Goal: Navigation & Orientation: Find specific page/section

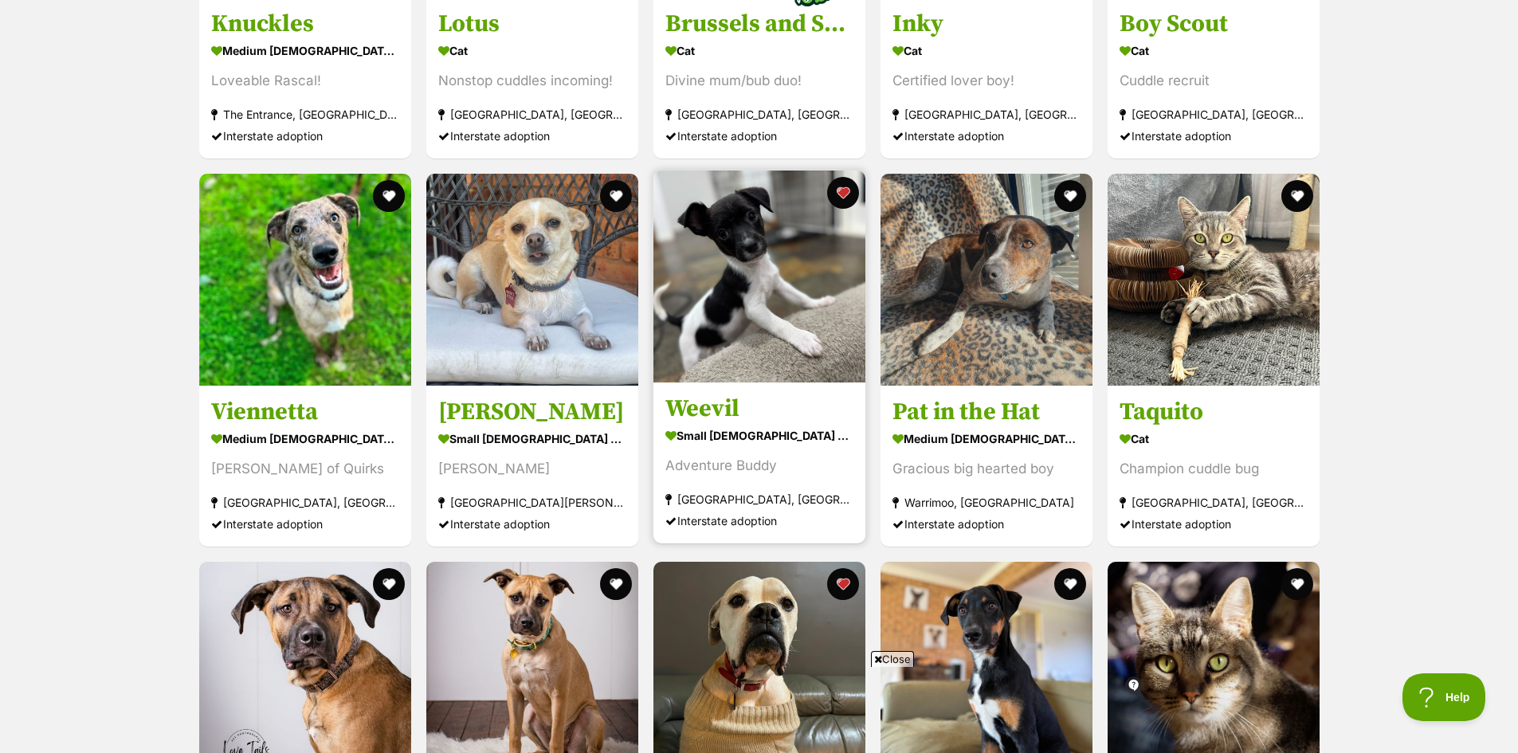
scroll to position [4829, 0]
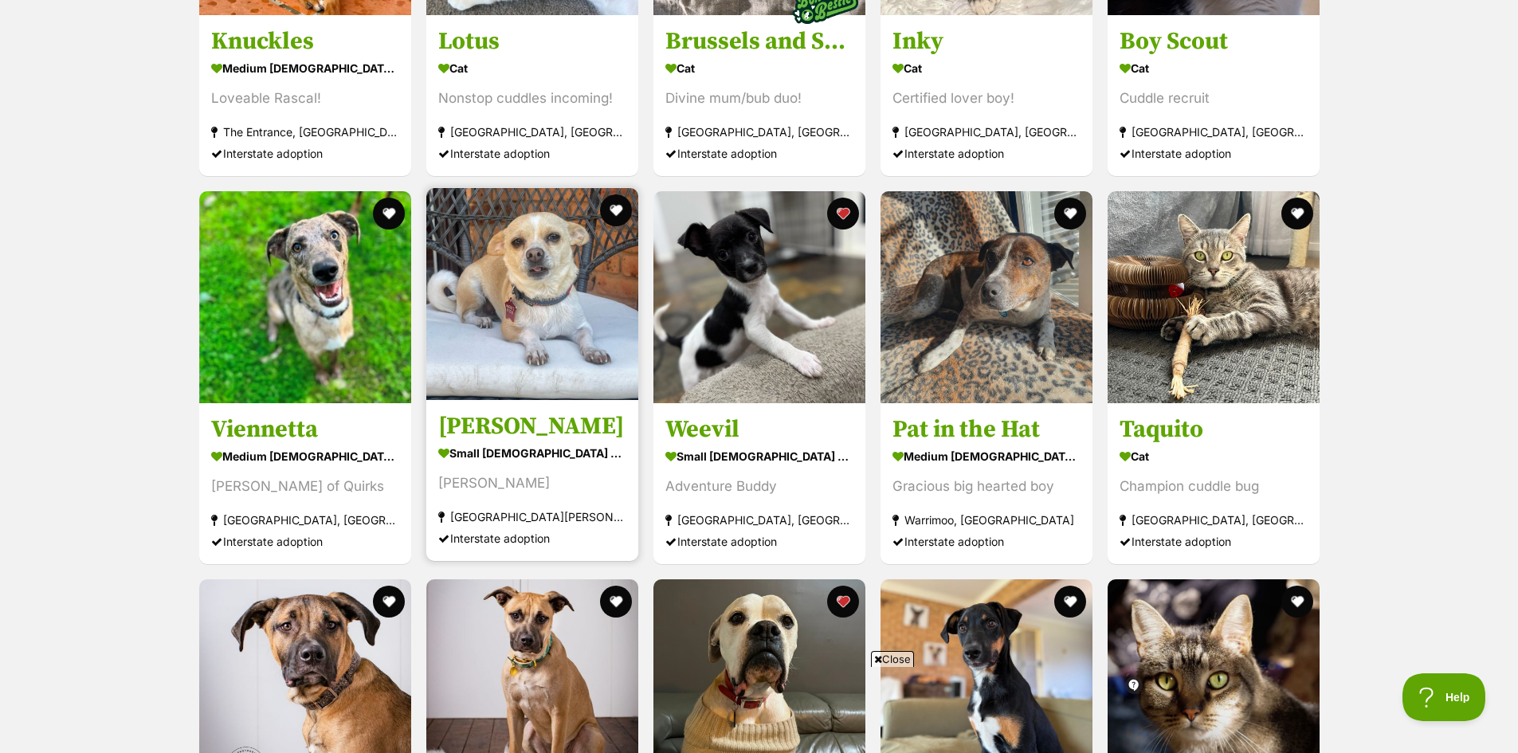
click at [492, 324] on img at bounding box center [532, 294] width 212 height 212
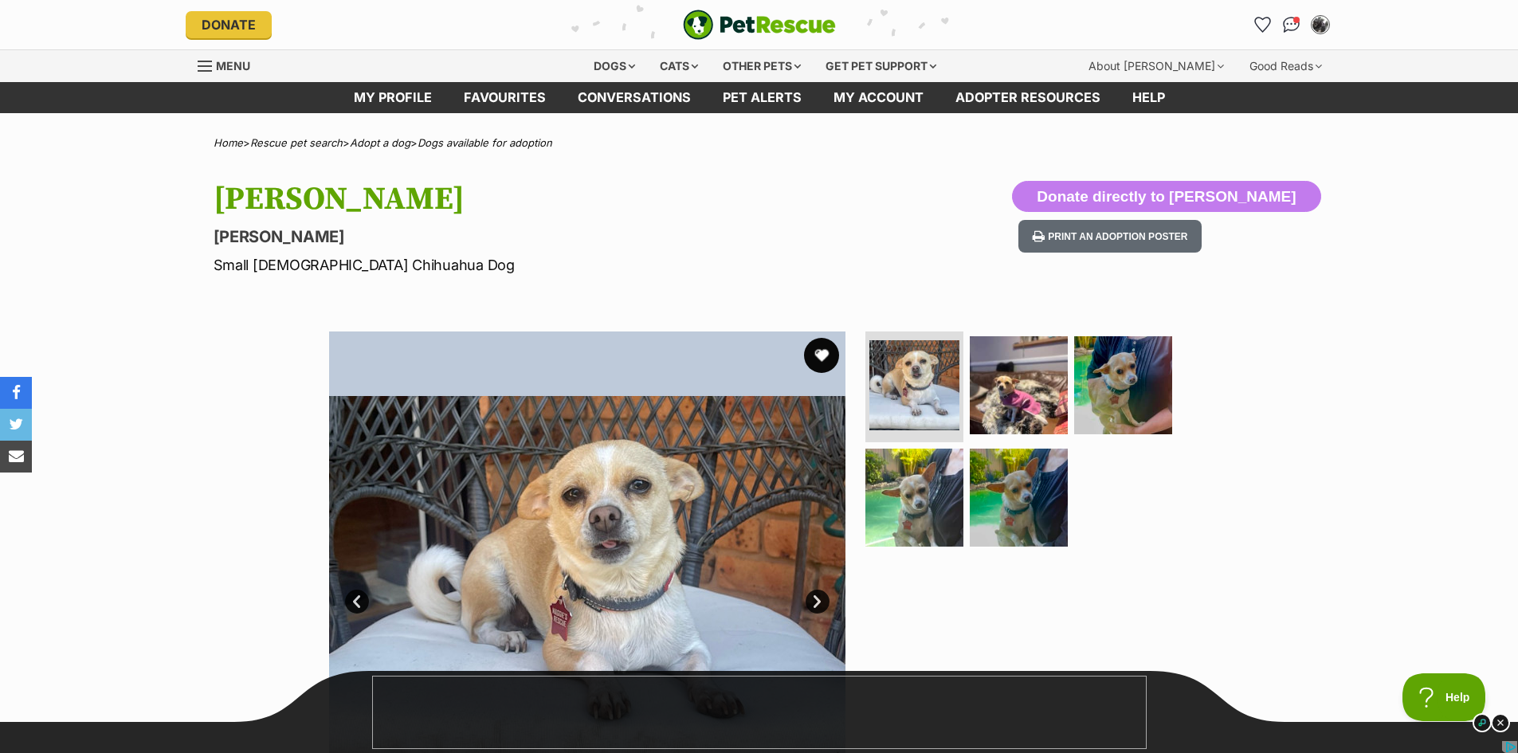
click at [817, 354] on button "favourite" at bounding box center [821, 355] width 35 height 35
click at [1010, 396] on img at bounding box center [1018, 384] width 103 height 103
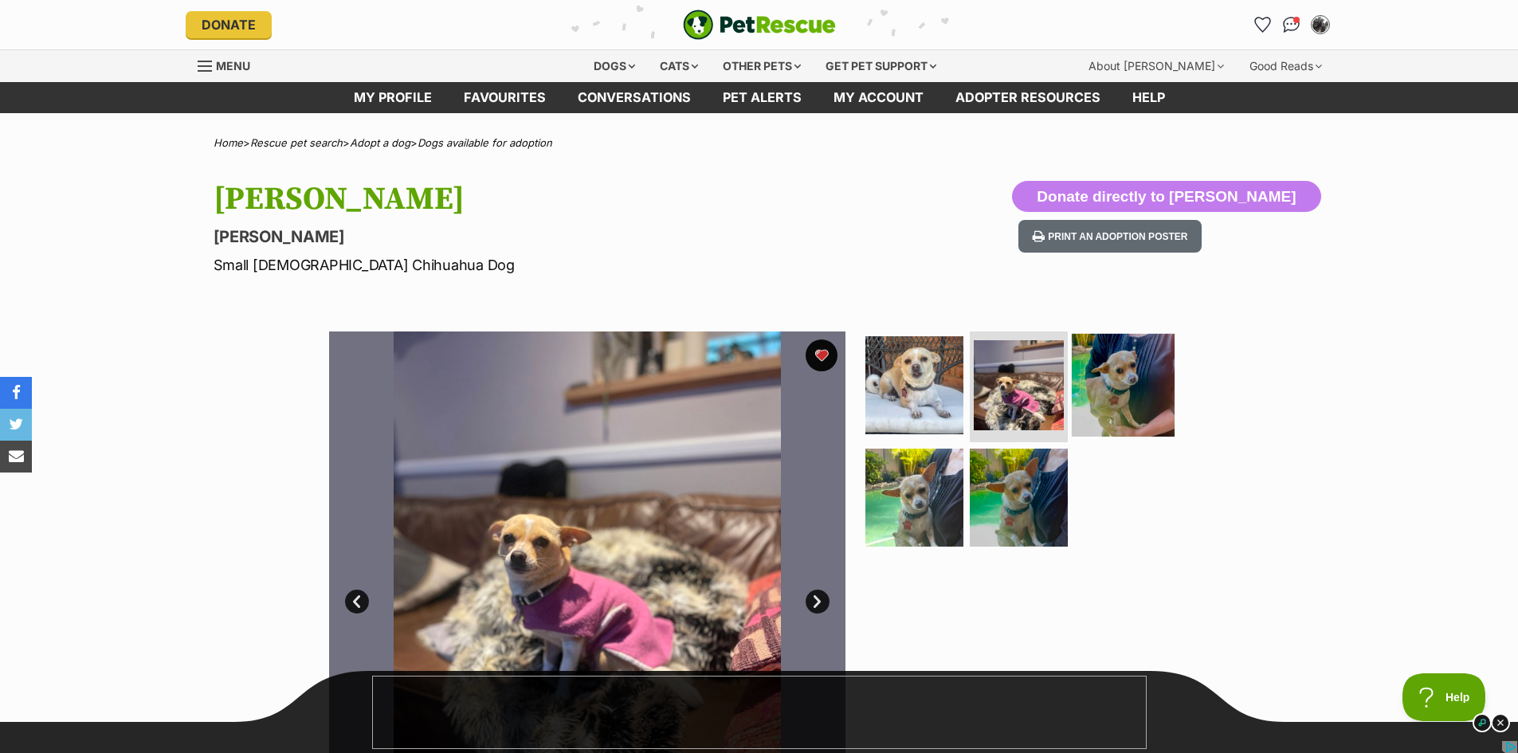
click at [1098, 393] on img at bounding box center [1123, 384] width 103 height 103
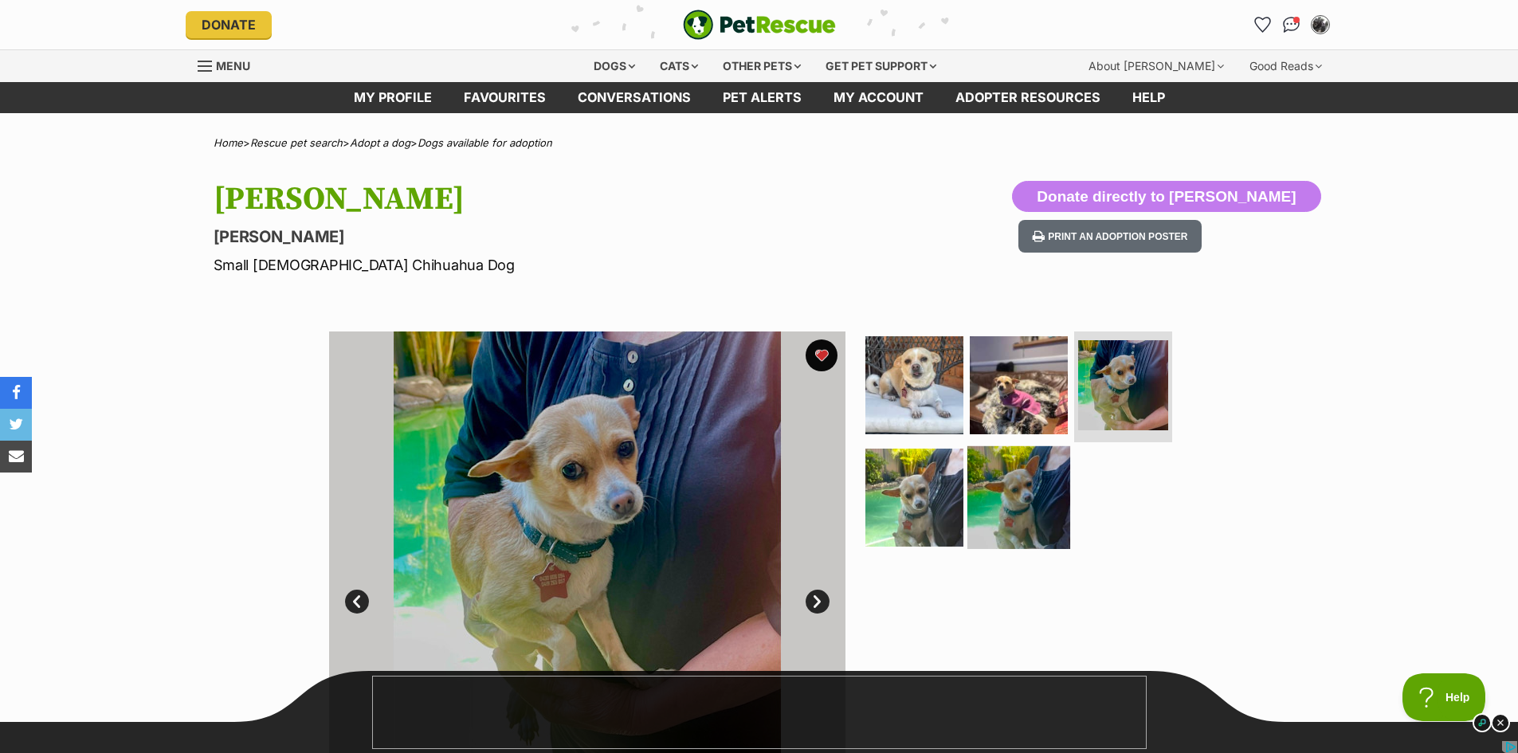
click at [1020, 491] on img at bounding box center [1018, 497] width 103 height 103
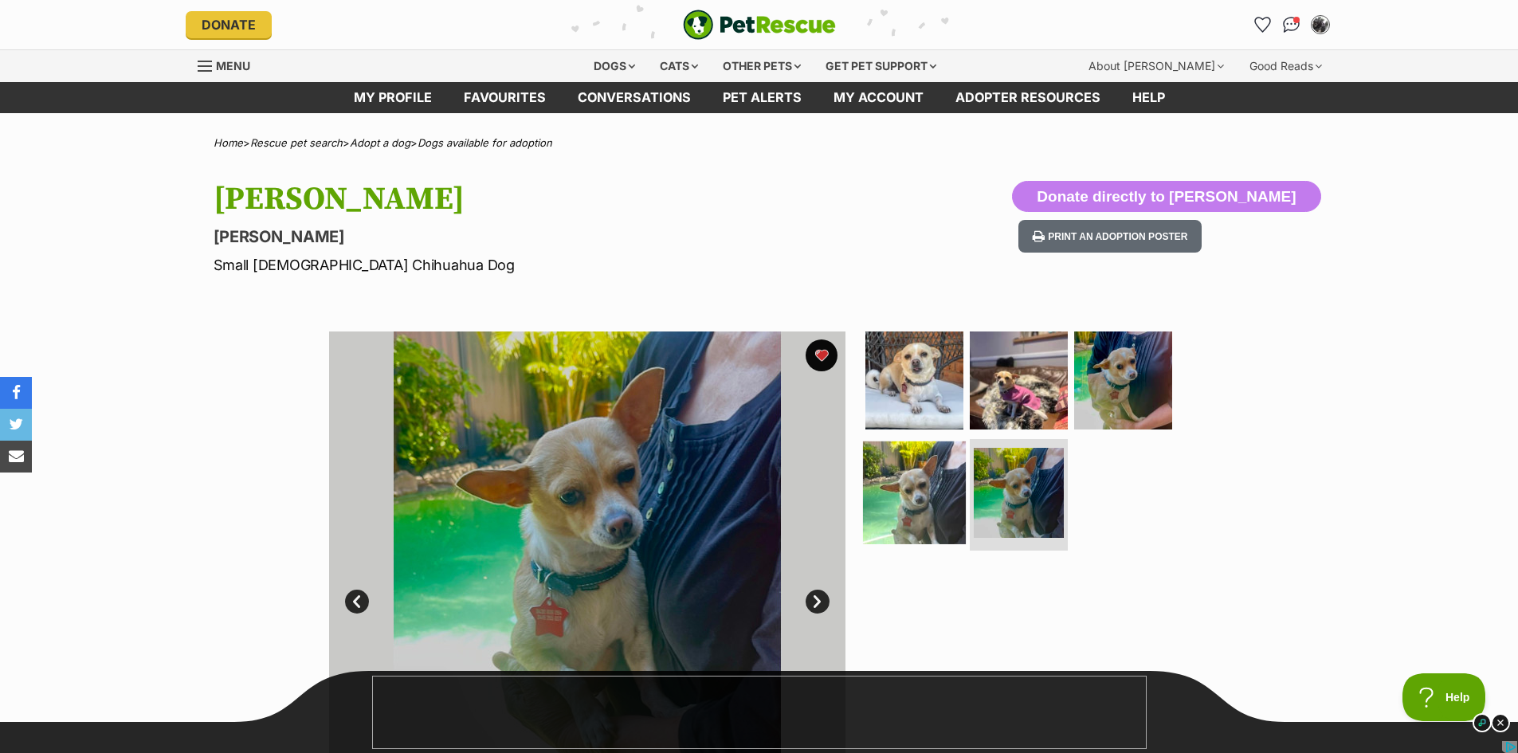
click at [924, 507] on img at bounding box center [914, 492] width 103 height 103
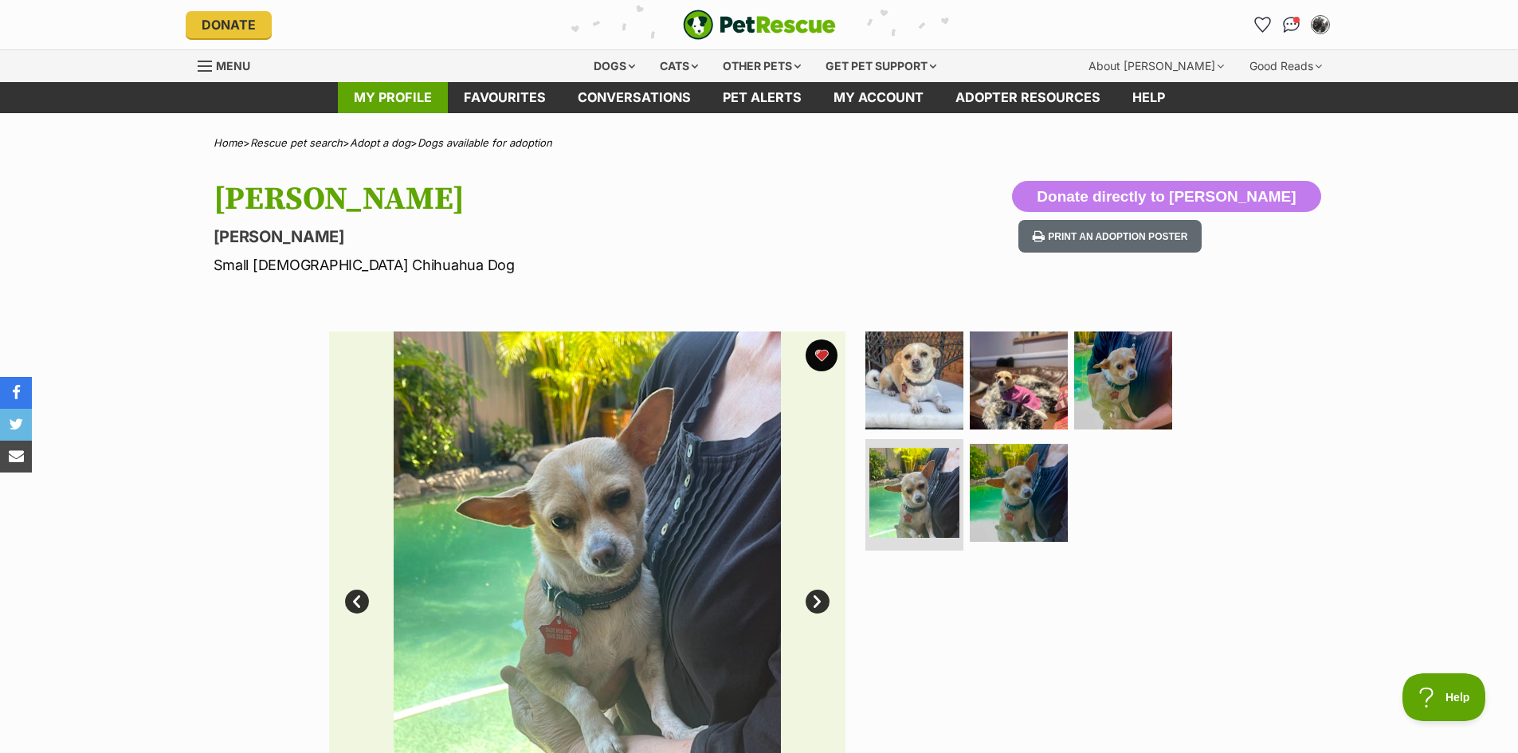
click at [393, 100] on link "My profile" at bounding box center [393, 97] width 110 height 31
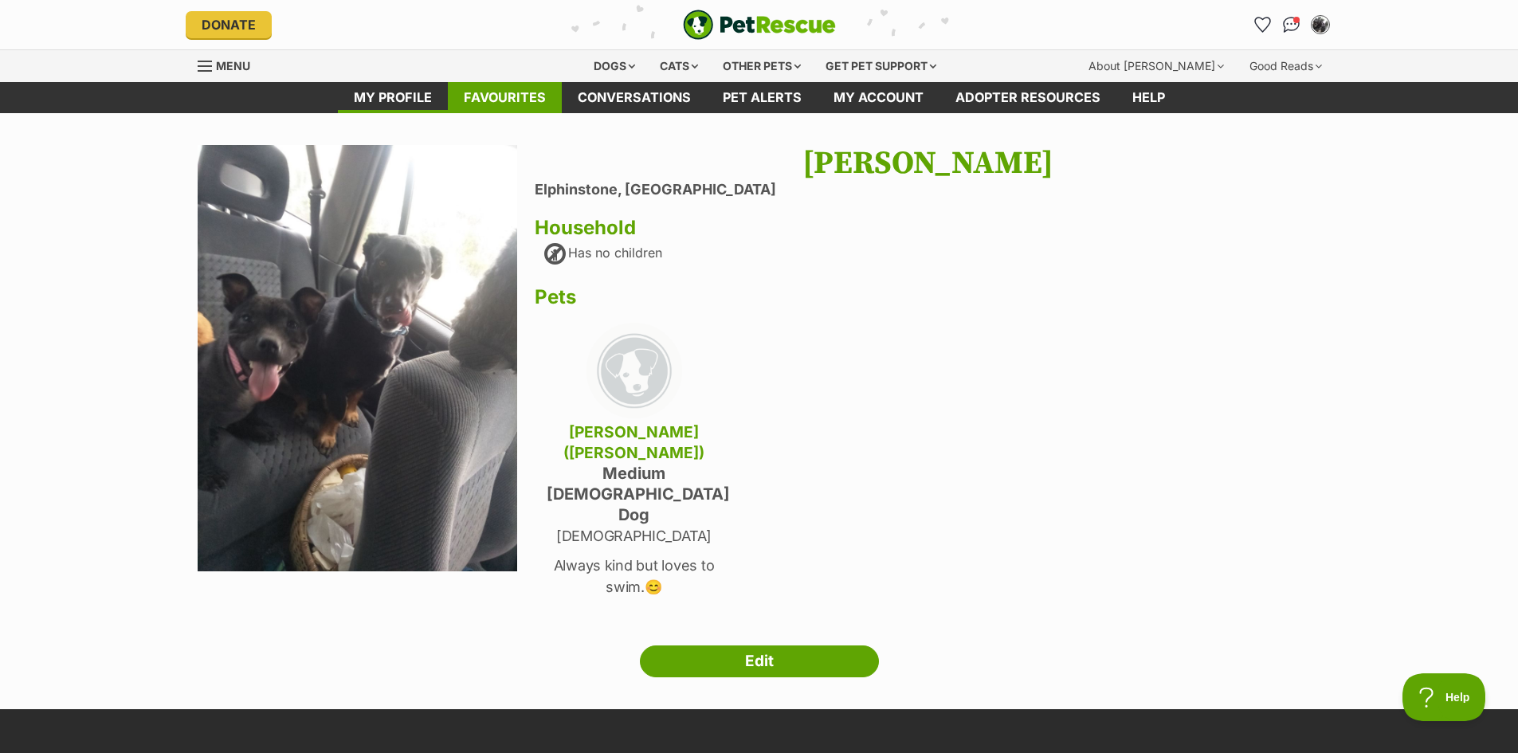
click at [496, 101] on link "Favourites" at bounding box center [505, 97] width 114 height 31
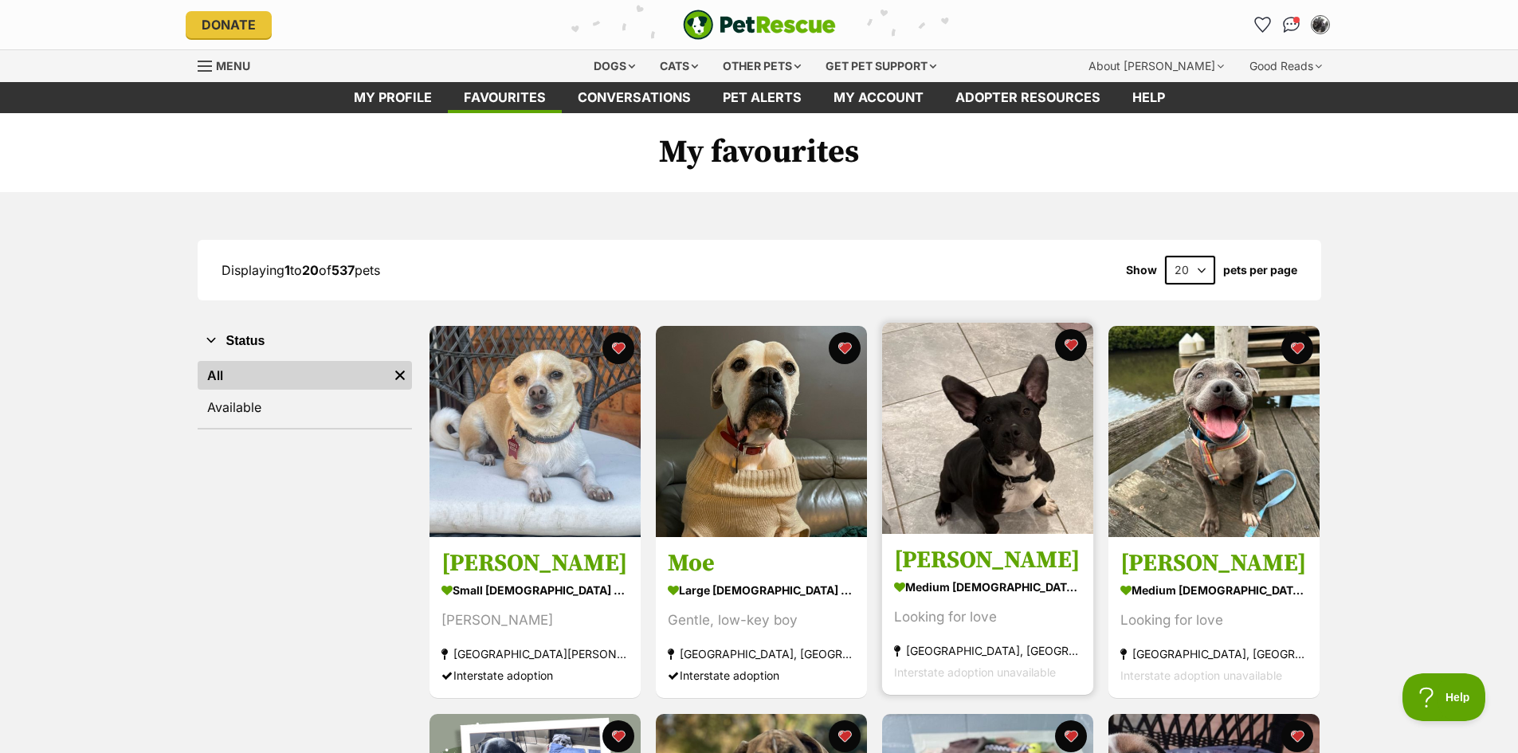
click at [1034, 460] on img at bounding box center [987, 428] width 211 height 211
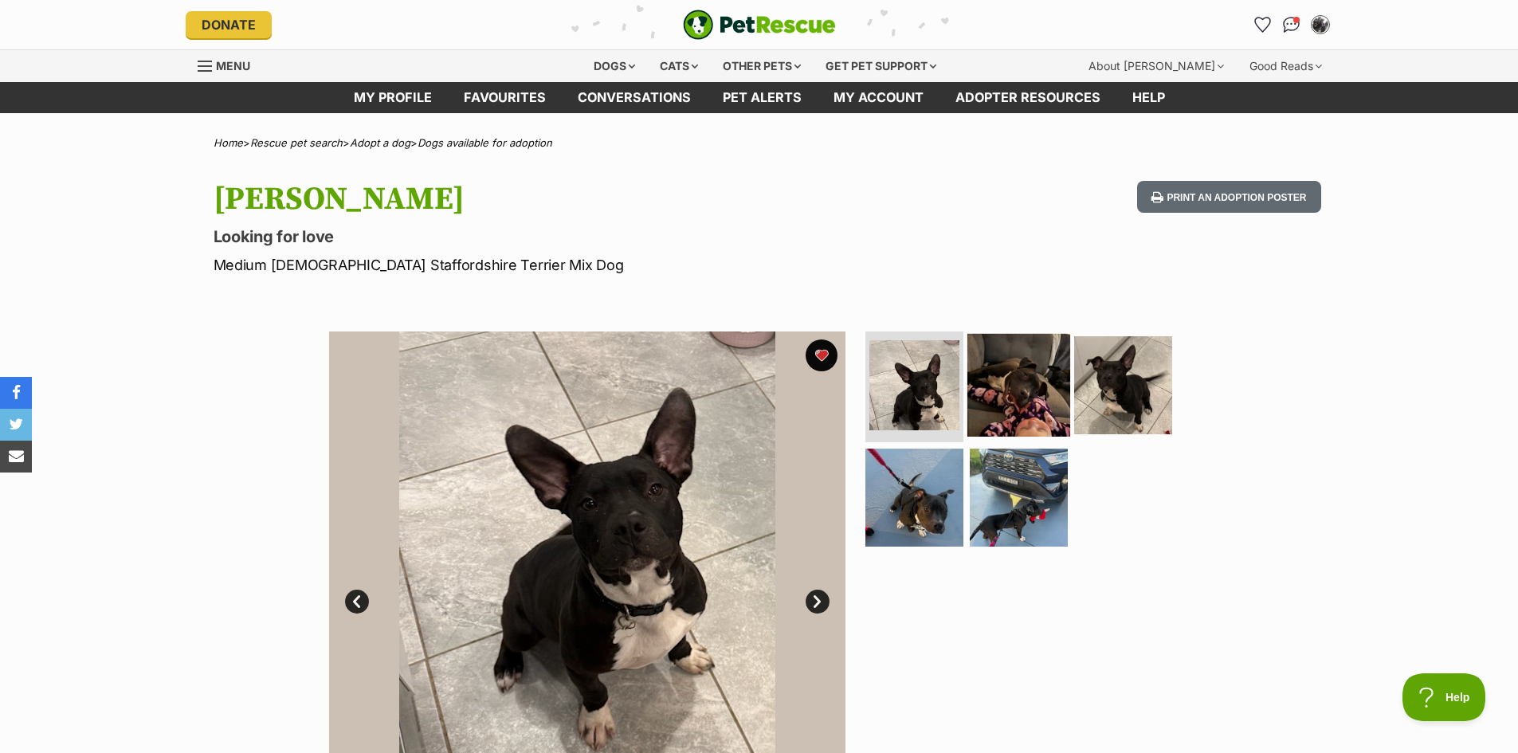
click at [1018, 406] on img at bounding box center [1018, 384] width 103 height 103
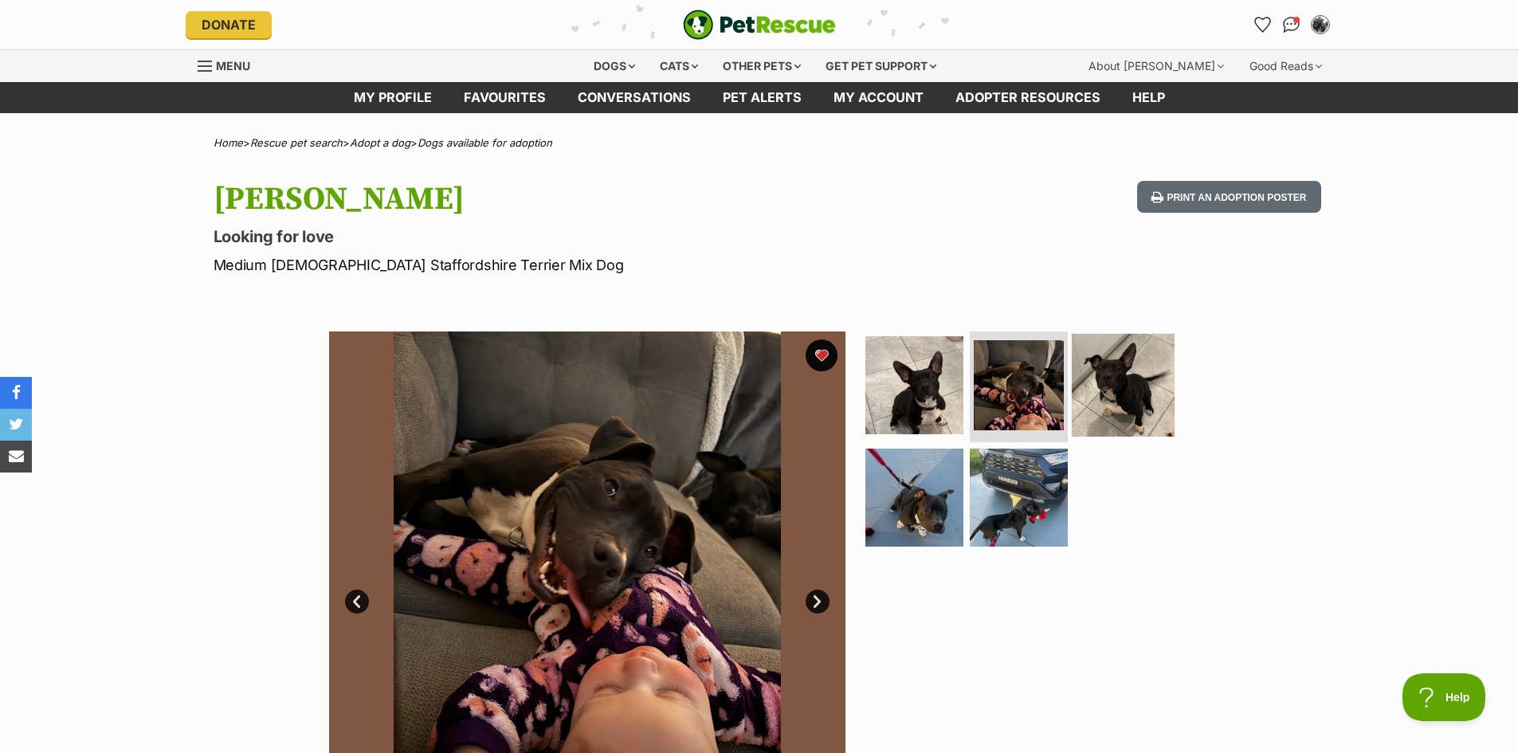
click at [1147, 386] on img at bounding box center [1123, 384] width 103 height 103
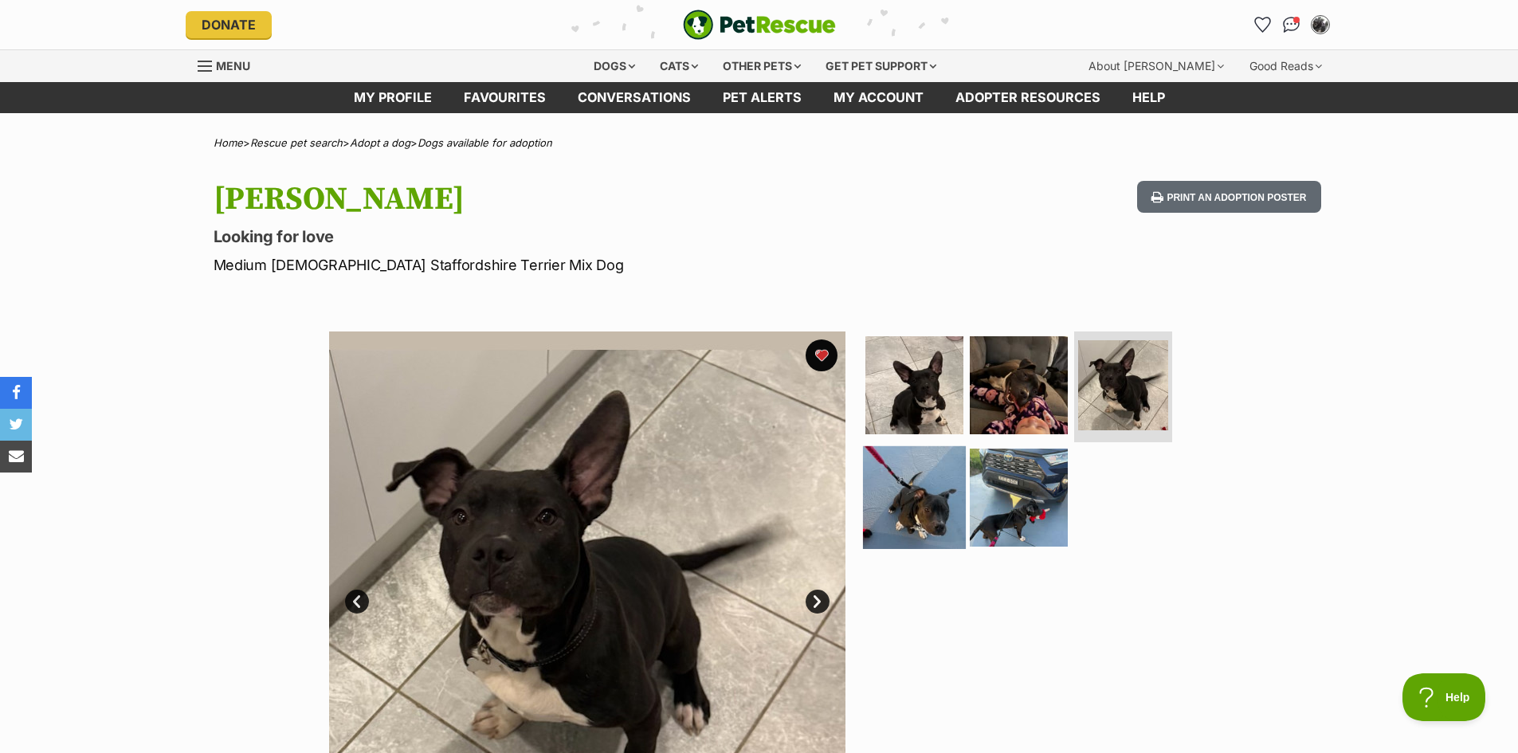
click at [912, 507] on img at bounding box center [914, 497] width 103 height 103
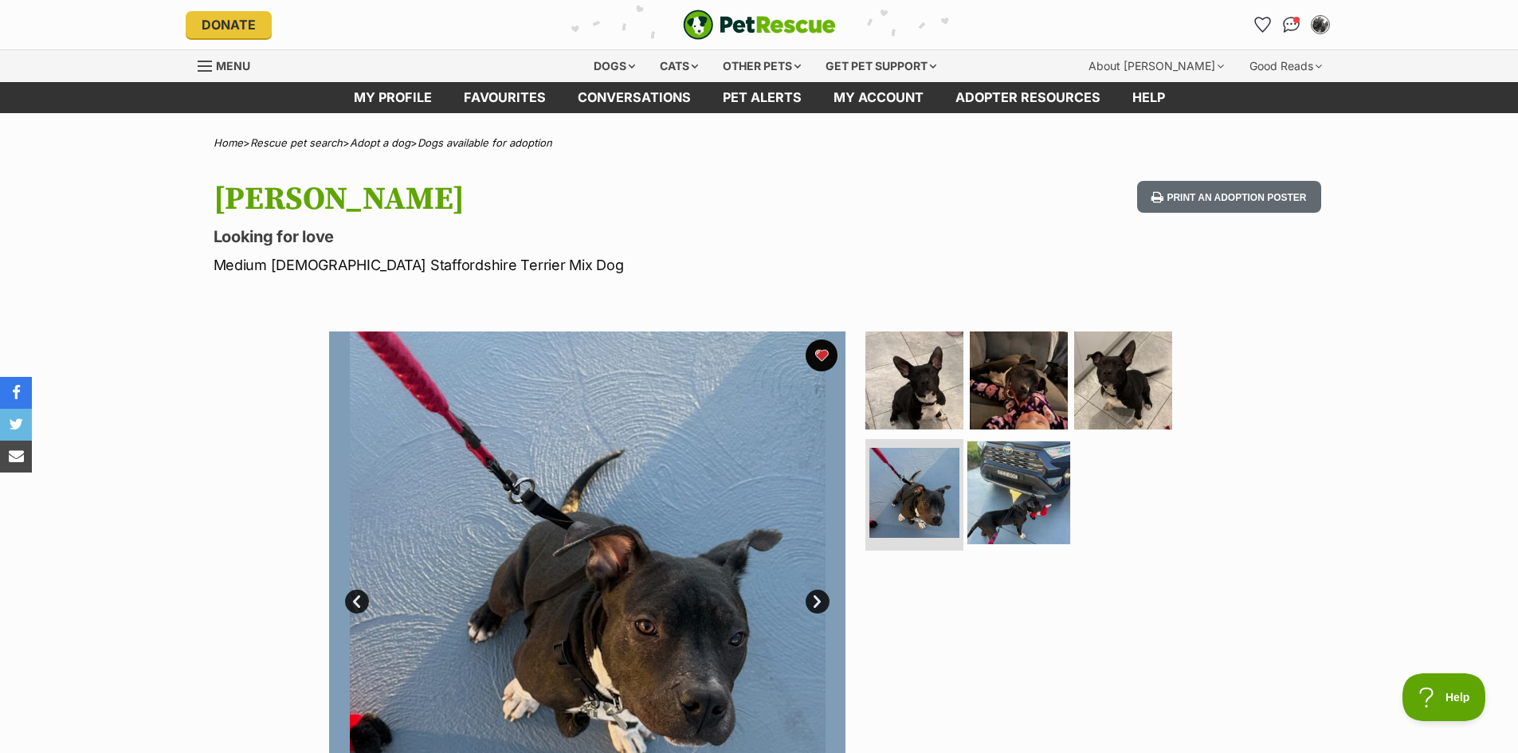
click at [986, 504] on img at bounding box center [1018, 492] width 103 height 103
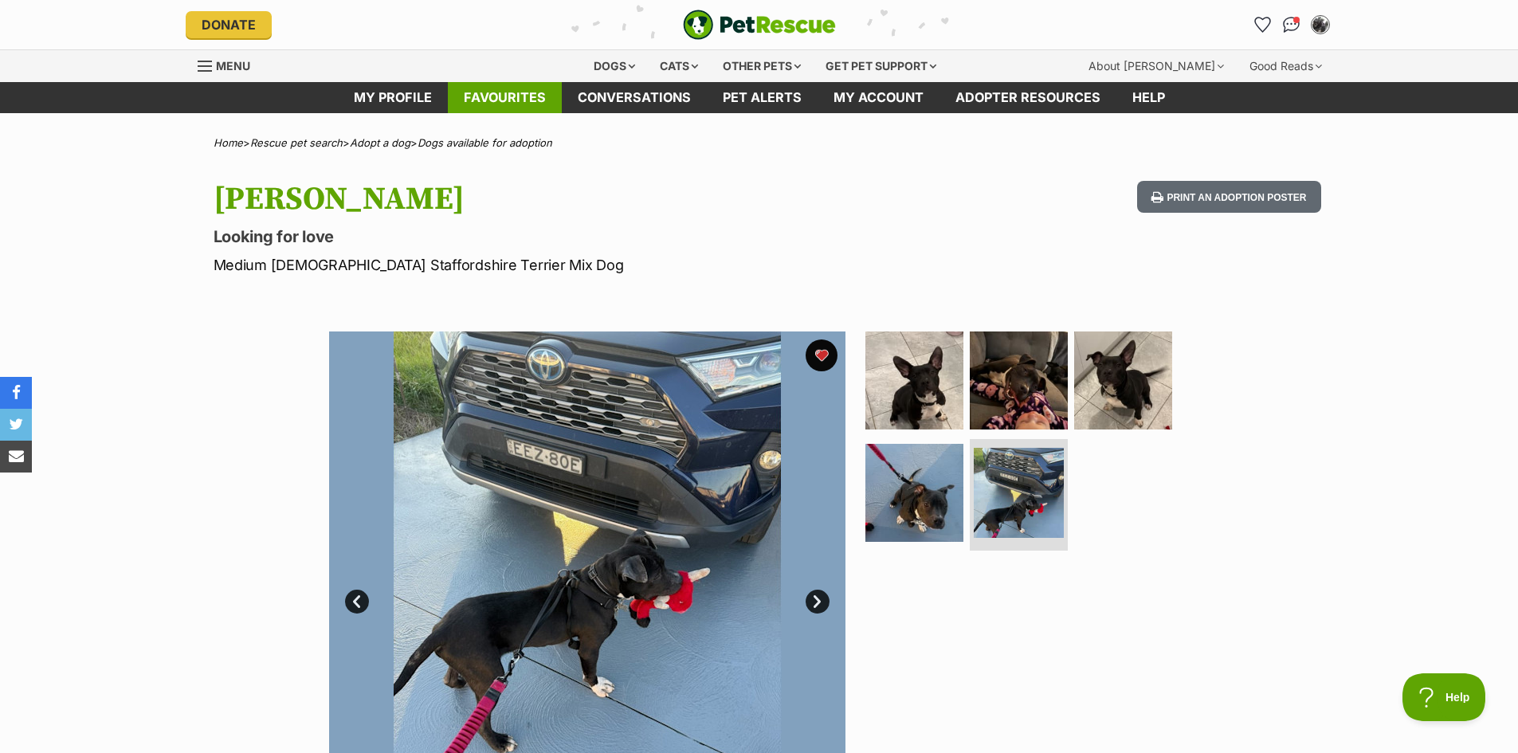
click at [465, 102] on link "Favourites" at bounding box center [505, 97] width 114 height 31
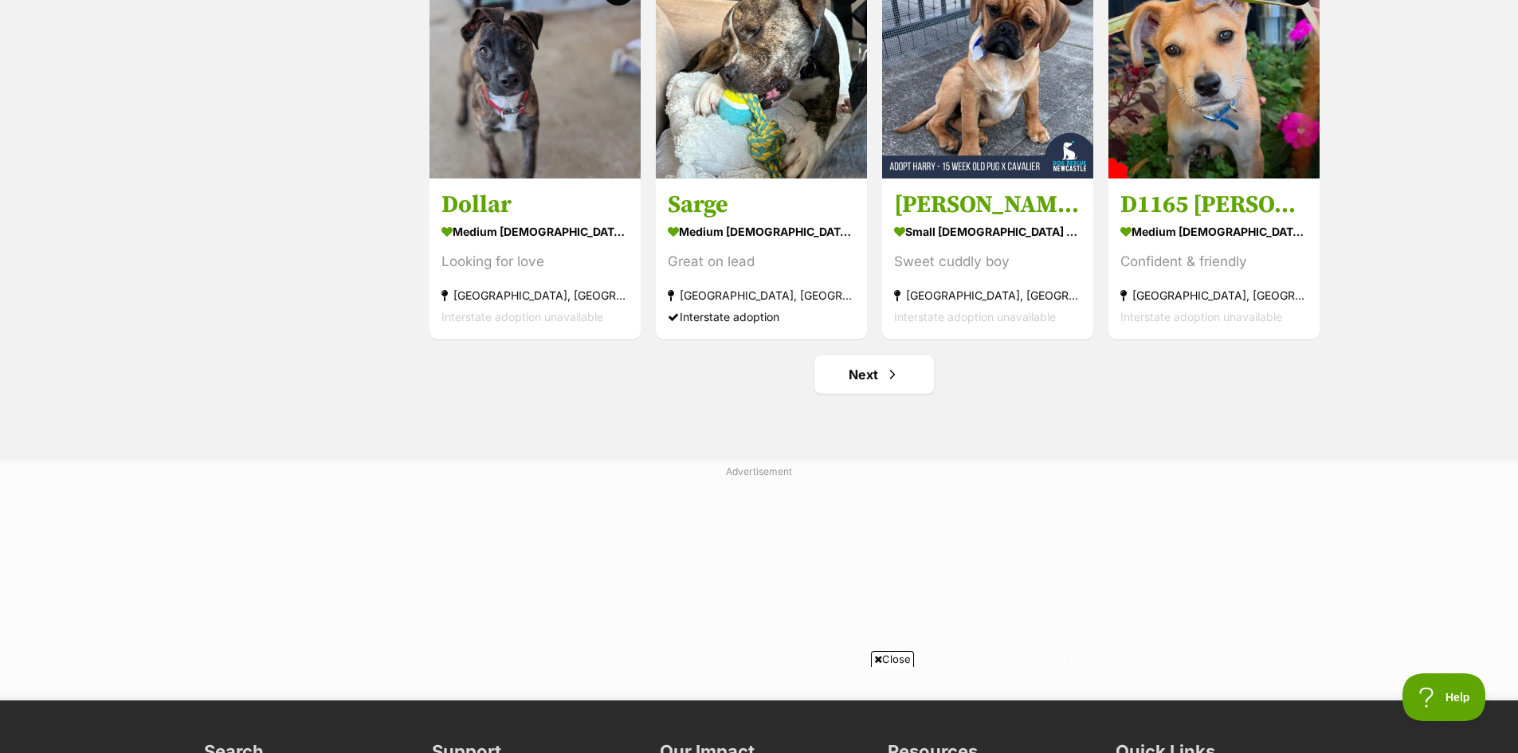
scroll to position [1912, 0]
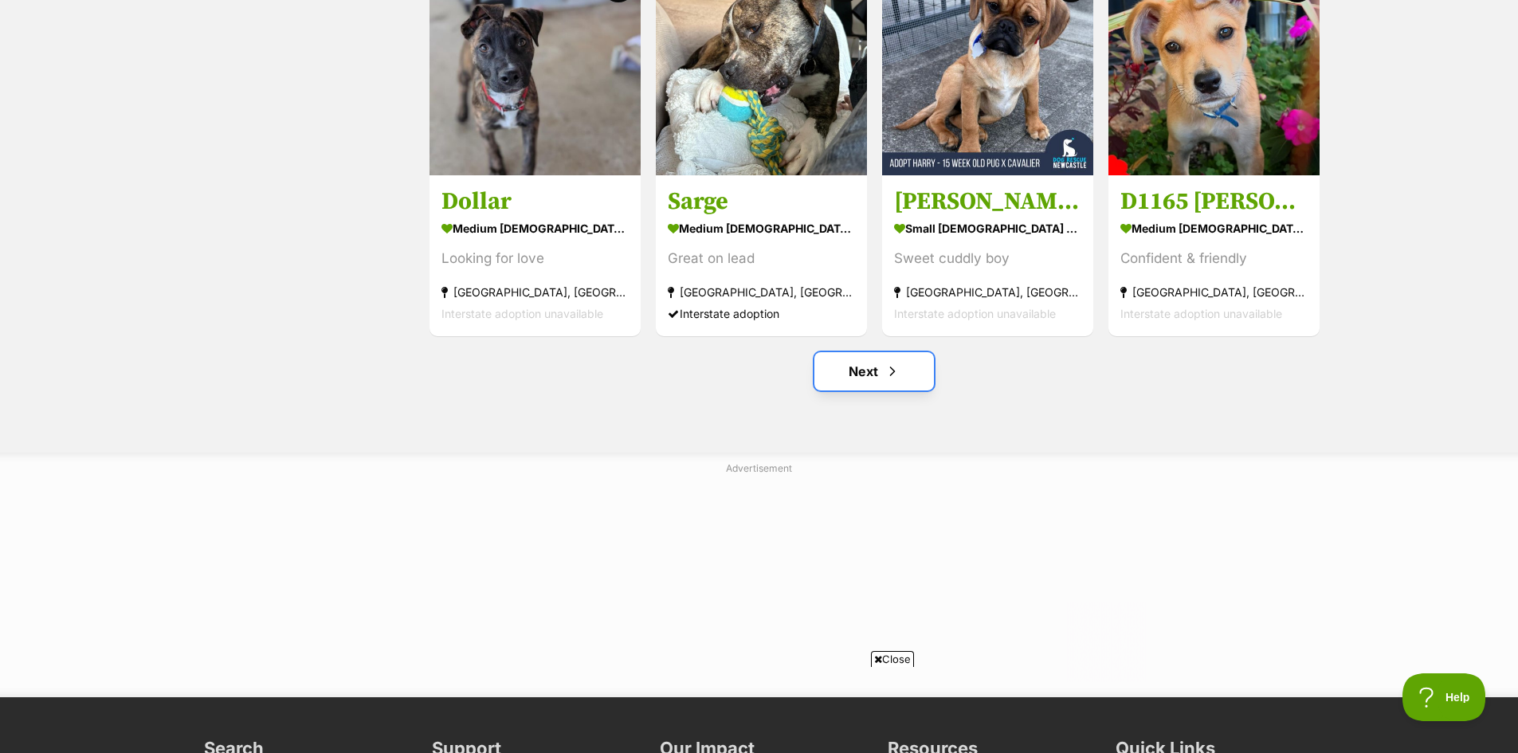
click at [863, 375] on link "Next" at bounding box center [874, 371] width 120 height 38
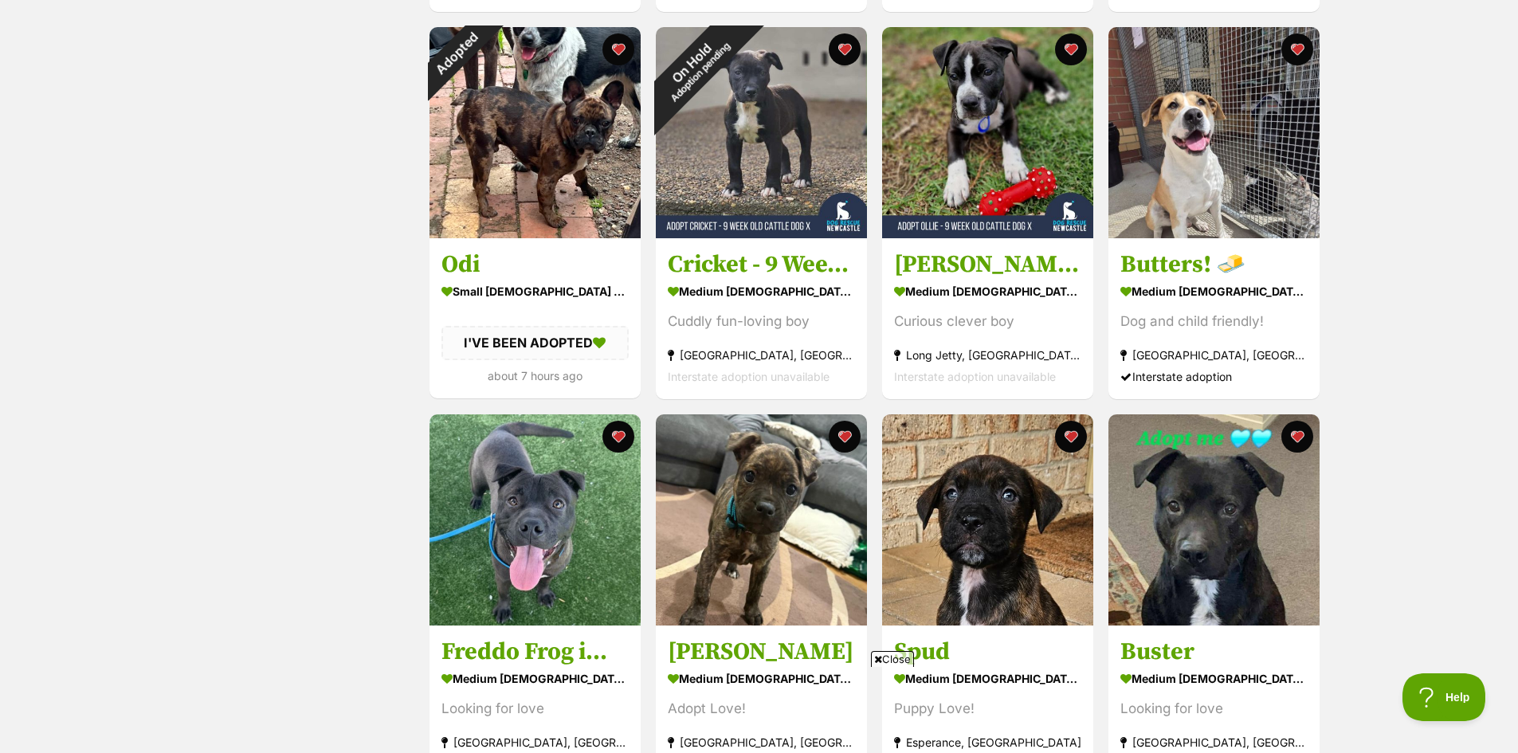
scroll to position [1116, 0]
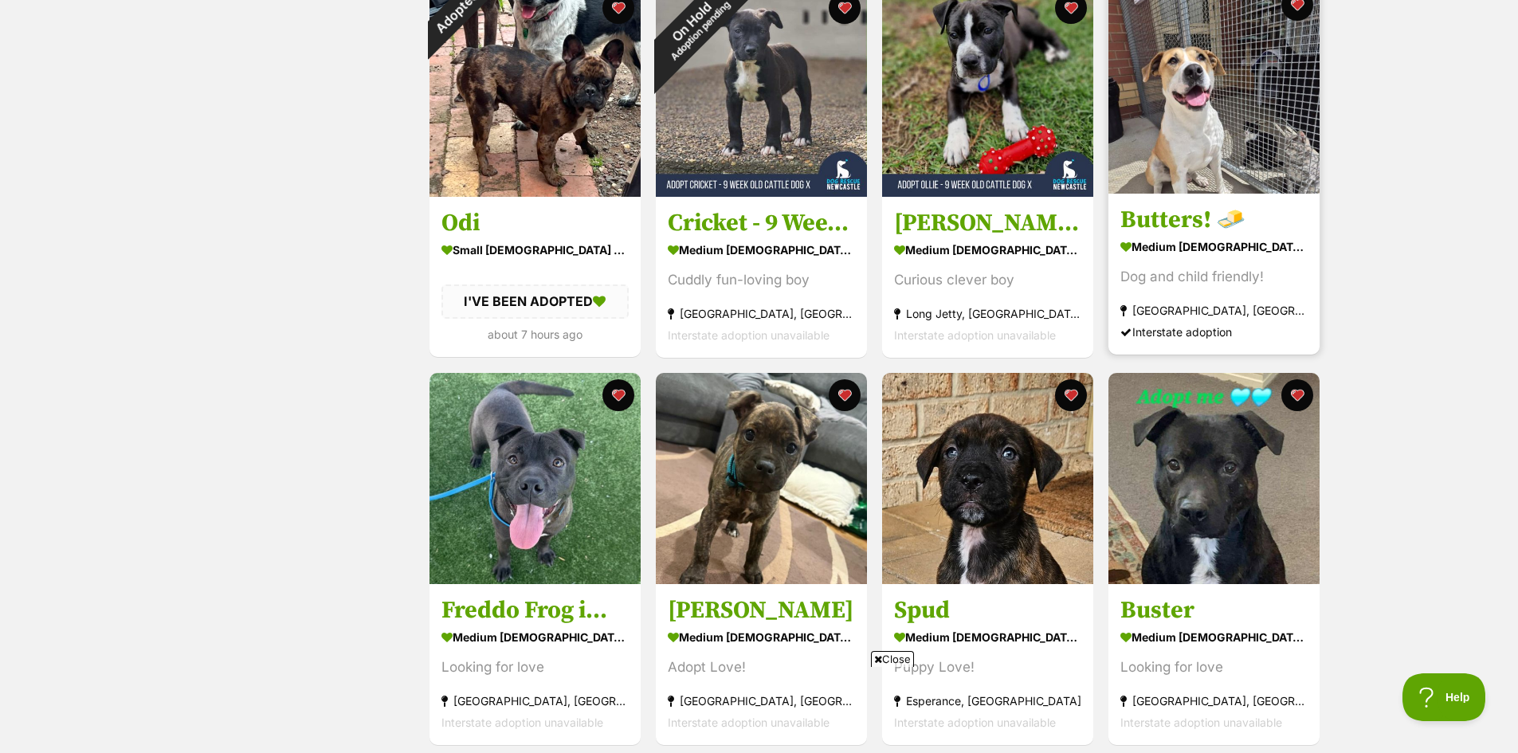
click at [1268, 135] on img at bounding box center [1213, 87] width 211 height 211
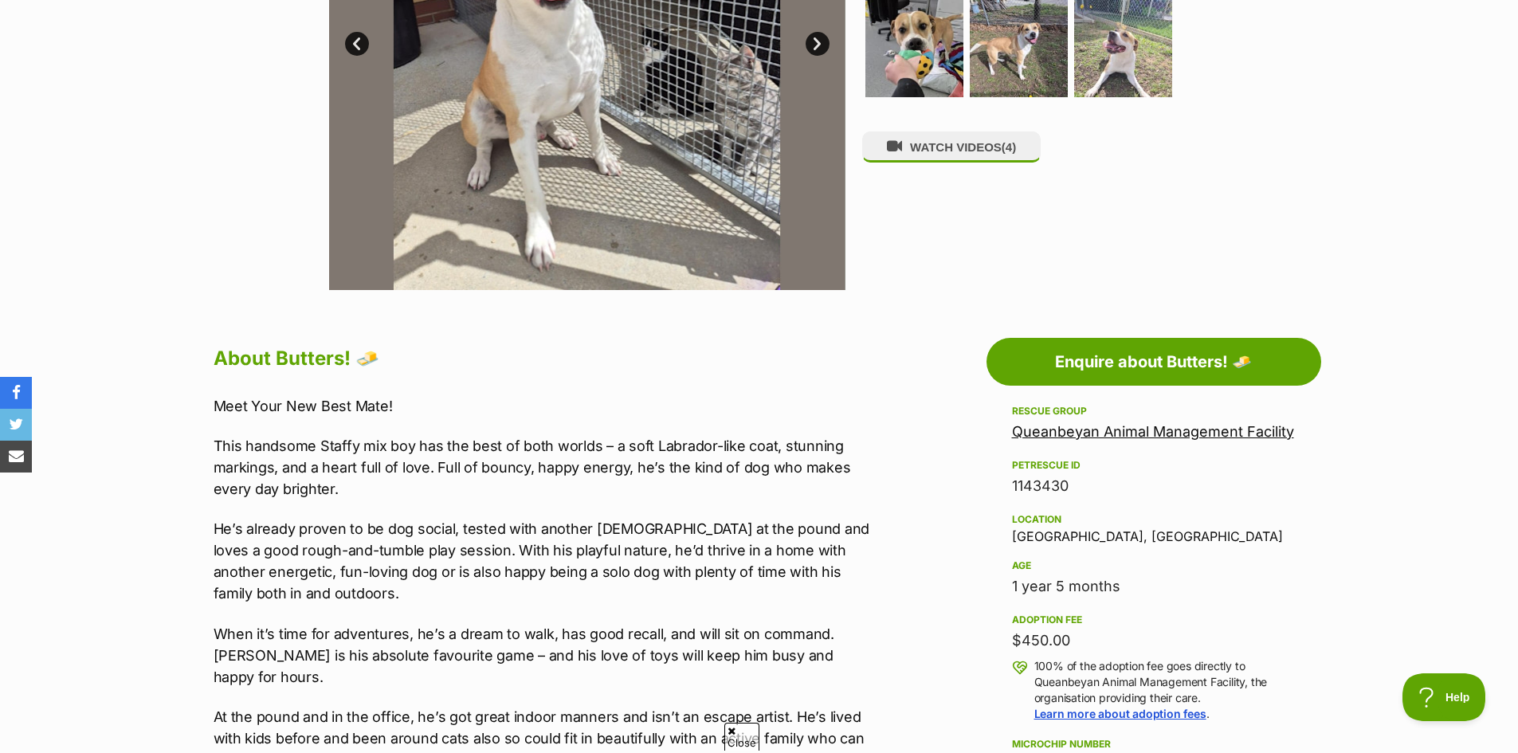
click at [1035, 425] on link "Queanbeyan Animal Management Facility" at bounding box center [1153, 431] width 282 height 17
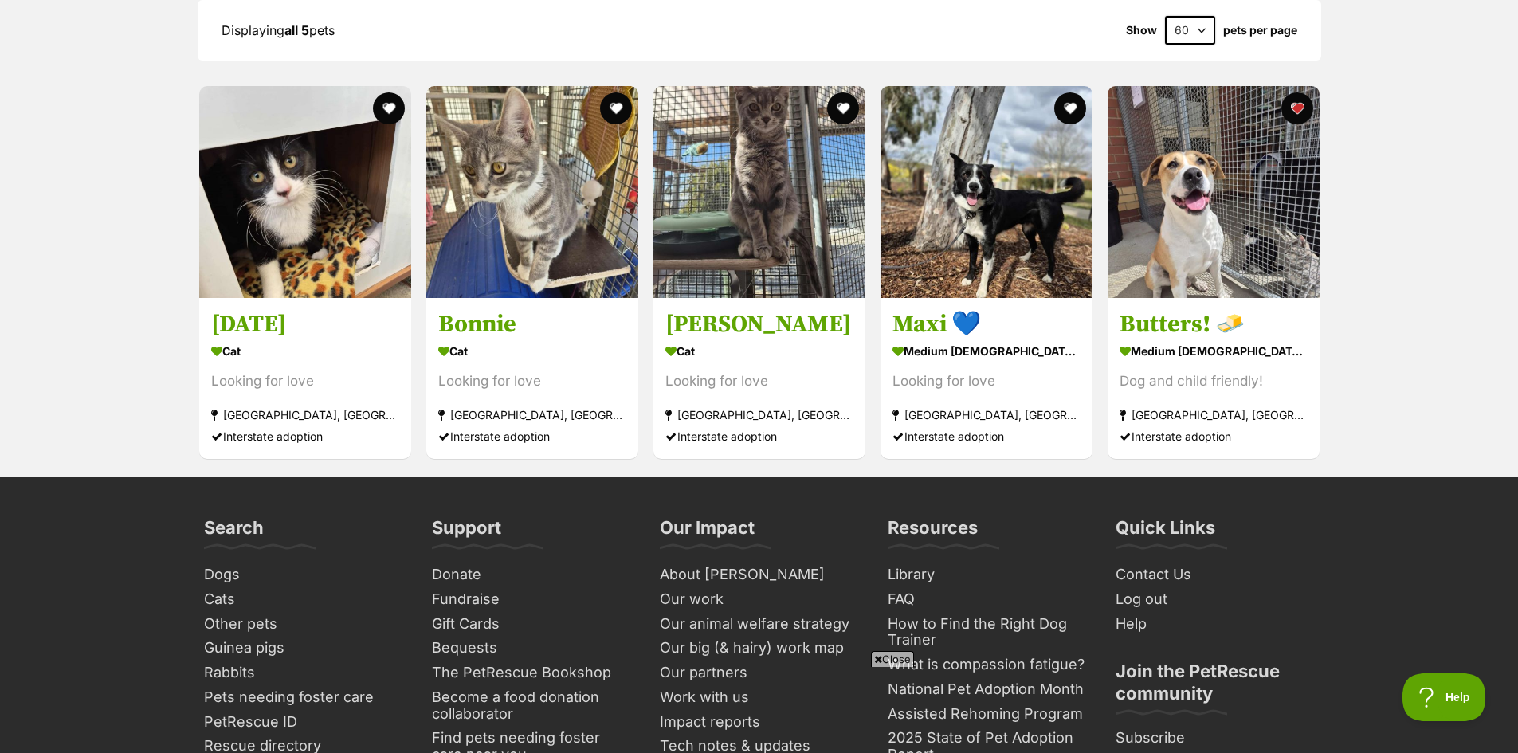
scroll to position [1594, 0]
